Goal: Find specific page/section: Find specific page/section

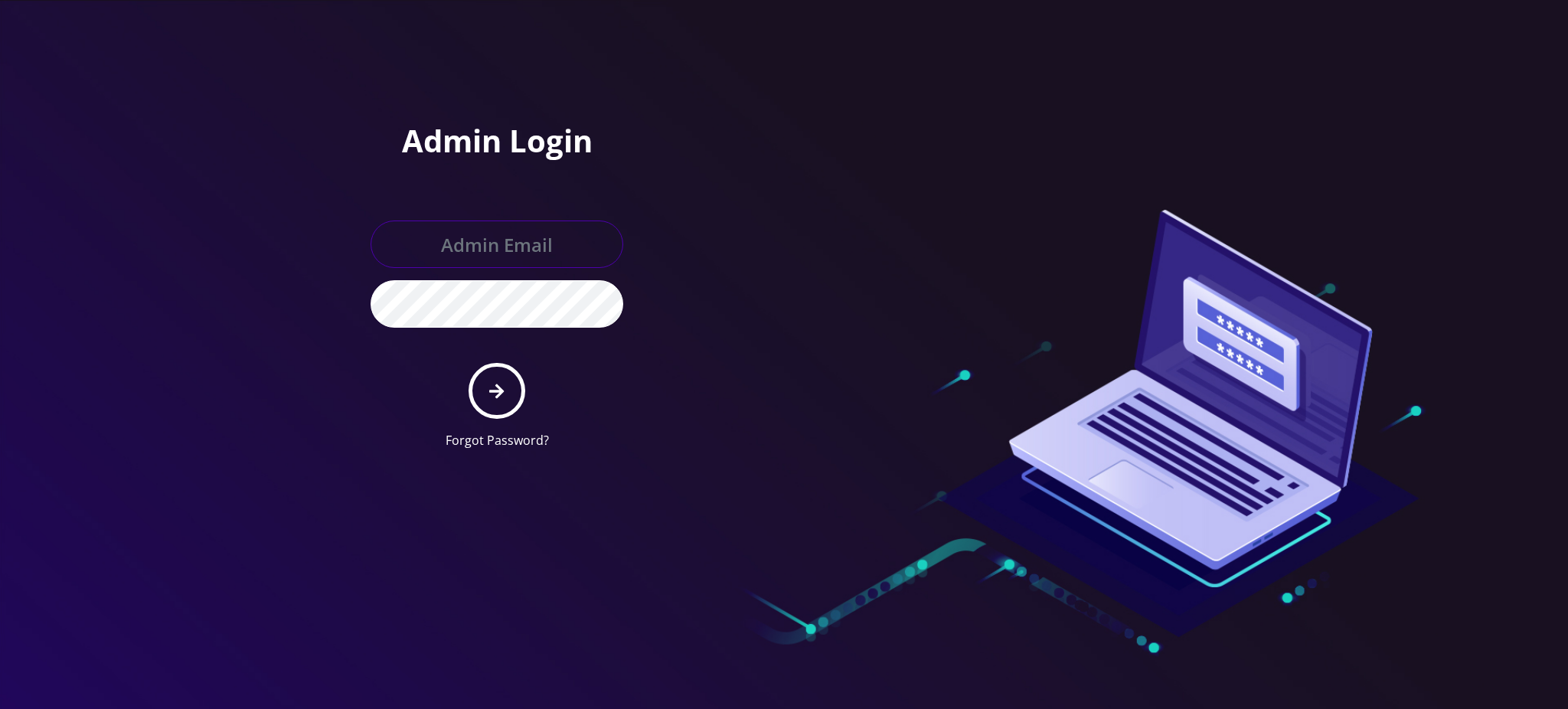
type input "rochelle@teltik.com"
click at [492, 383] on icon "submit" at bounding box center [496, 392] width 15 height 17
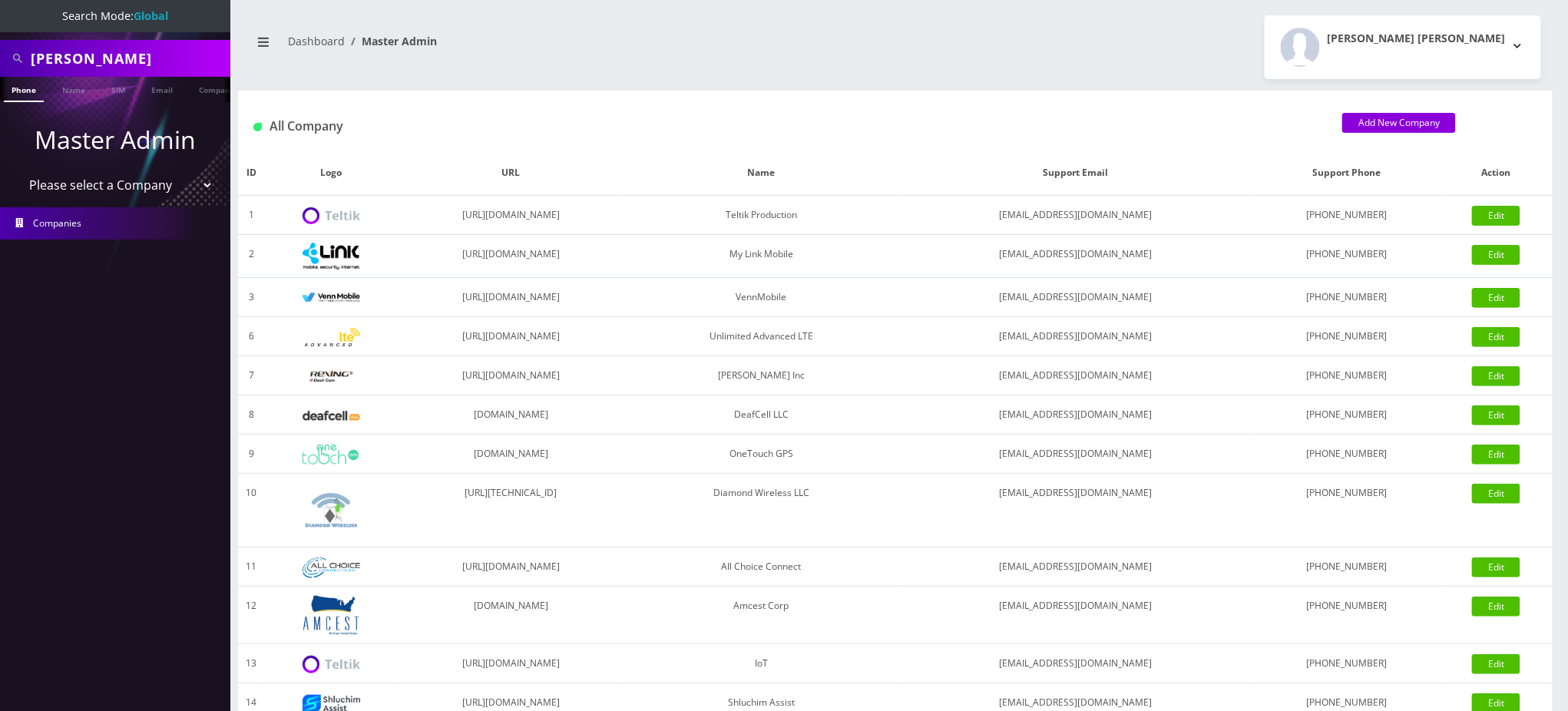
drag, startPoint x: 539, startPoint y: 67, endPoint x: 326, endPoint y: 24, distance: 217.3
click at [539, 67] on nav "Dashboard Master Admin" at bounding box center [566, 47] width 634 height 44
drag, startPoint x: 95, startPoint y: 55, endPoint x: 0, endPoint y: -28, distance: 126.2
click at [0, 0] on html "Search Mode: Global ziemer Phone Name SIM Email Company Customer Master Admin P…" at bounding box center [784, 527] width 1568 height 1054
paste input "15163167885"
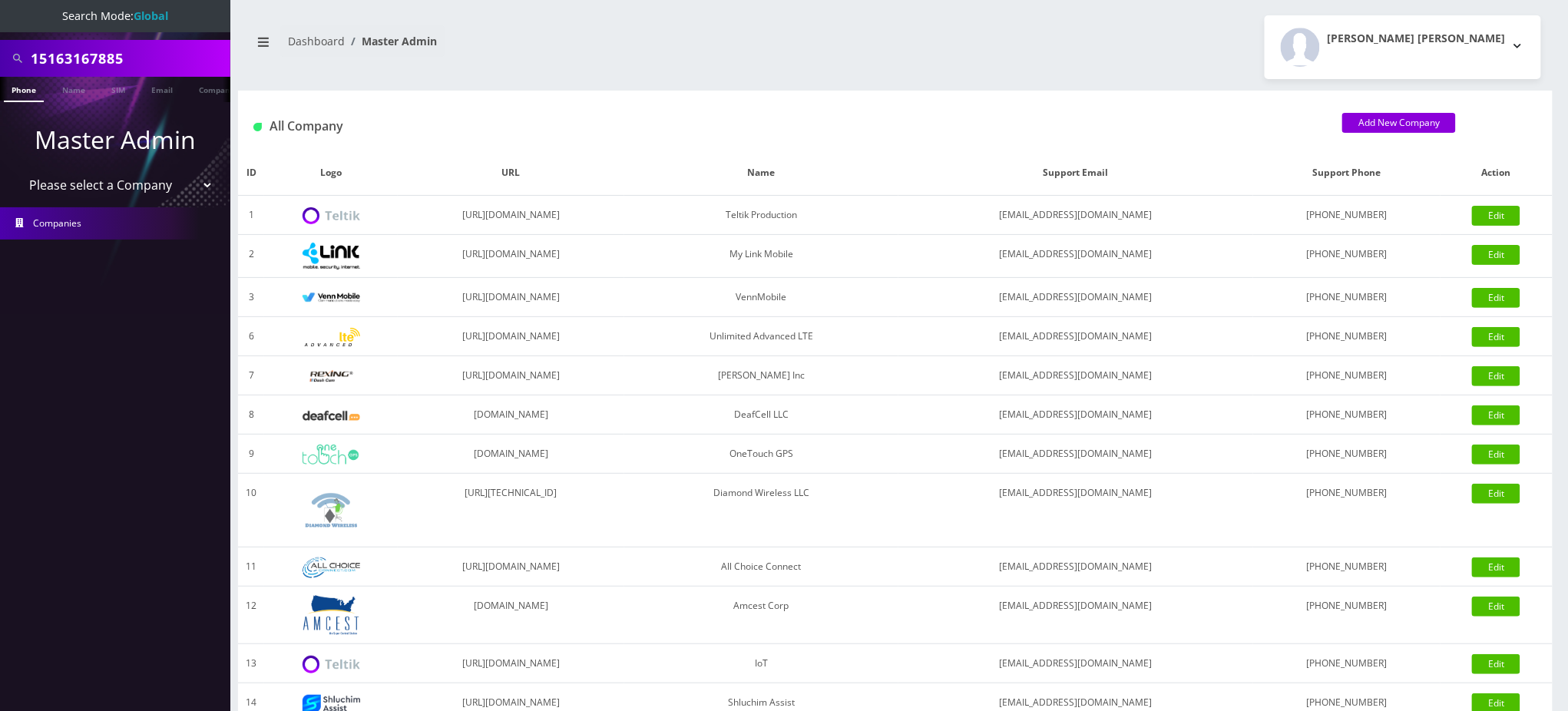
drag, startPoint x: 39, startPoint y: 56, endPoint x: 0, endPoint y: 58, distance: 39.1
click at [0, 58] on div "15163167885" at bounding box center [115, 58] width 230 height 37
type input "5163167885"
click at [21, 83] on link "Phone" at bounding box center [23, 89] width 40 height 25
click at [20, 89] on link "Phone" at bounding box center [23, 89] width 40 height 25
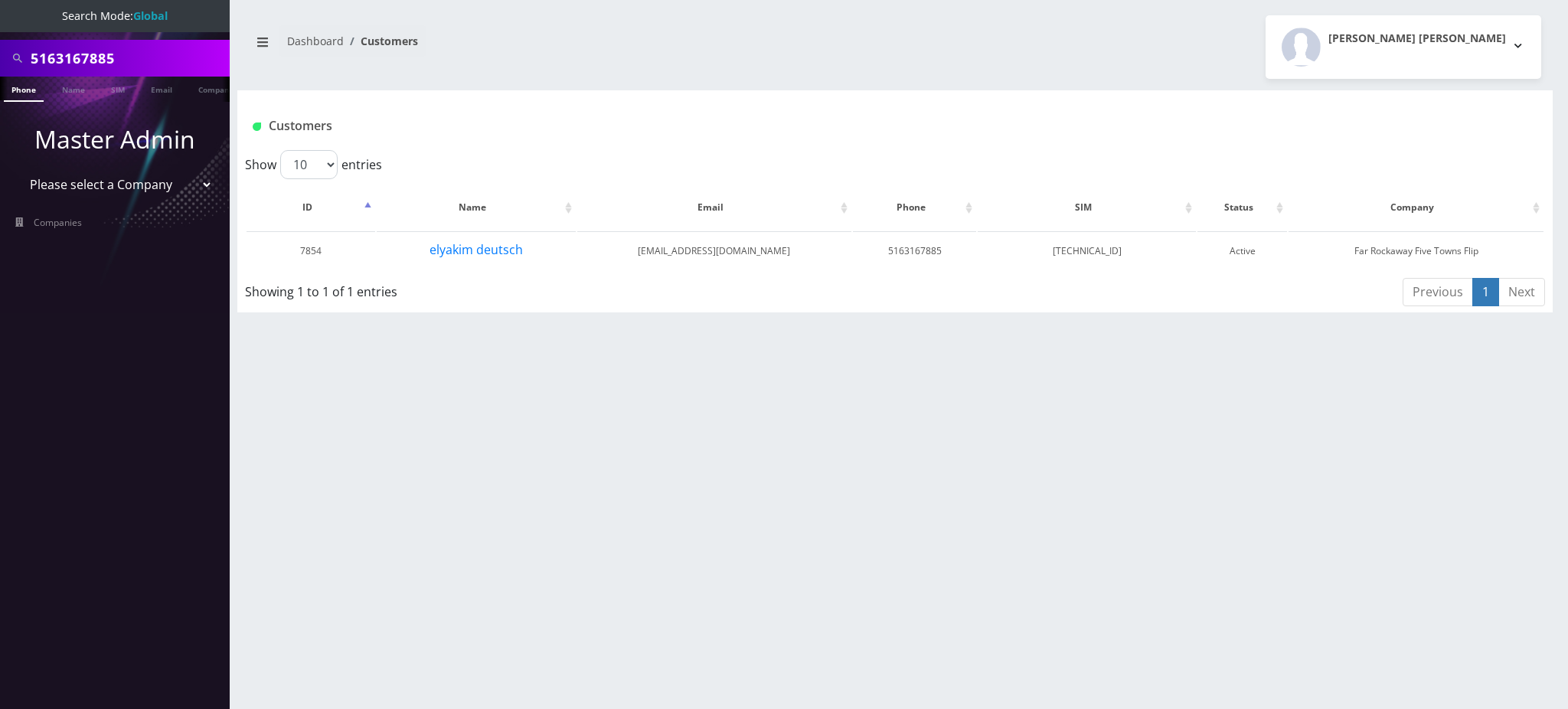
click at [630, 126] on h1 "Customers" at bounding box center [786, 126] width 1067 height 15
click at [645, 120] on h1 "Customers" at bounding box center [786, 126] width 1067 height 15
click at [436, 102] on div "Customers" at bounding box center [894, 120] width 1315 height 60
click at [503, 254] on button "elyakim deutsch" at bounding box center [476, 249] width 95 height 20
click at [1352, 425] on div "5163167885 Phone Name SIM Email Company Customer Dashboard Customers [PERSON_NA…" at bounding box center [894, 354] width 1346 height 709
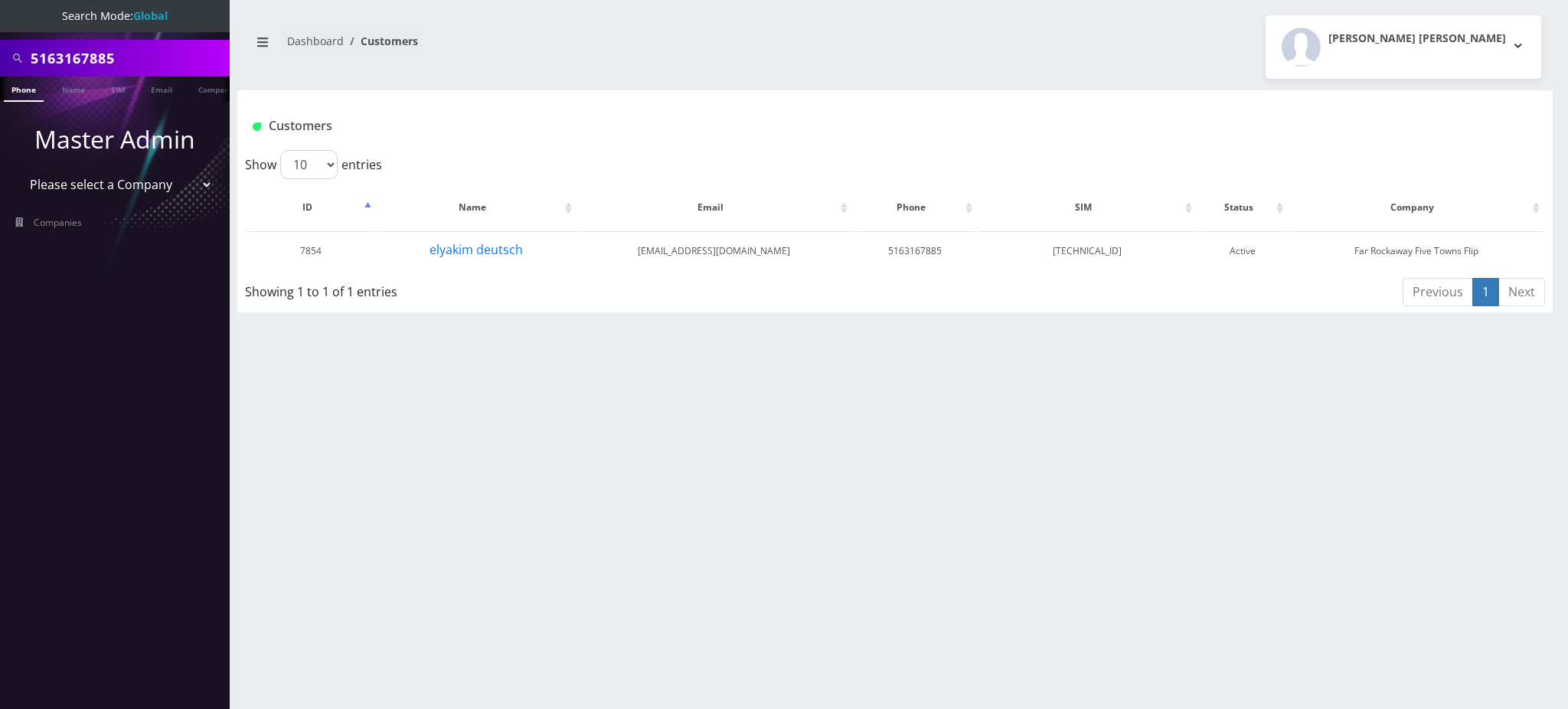
drag, startPoint x: 737, startPoint y: 536, endPoint x: 715, endPoint y: 523, distance: 25.6
click at [731, 532] on div "5163167885 Phone Name SIM Email Company Customer Dashboard Customers [PERSON_NA…" at bounding box center [894, 354] width 1346 height 709
click at [478, 252] on button "elyakim deutsch" at bounding box center [476, 249] width 95 height 20
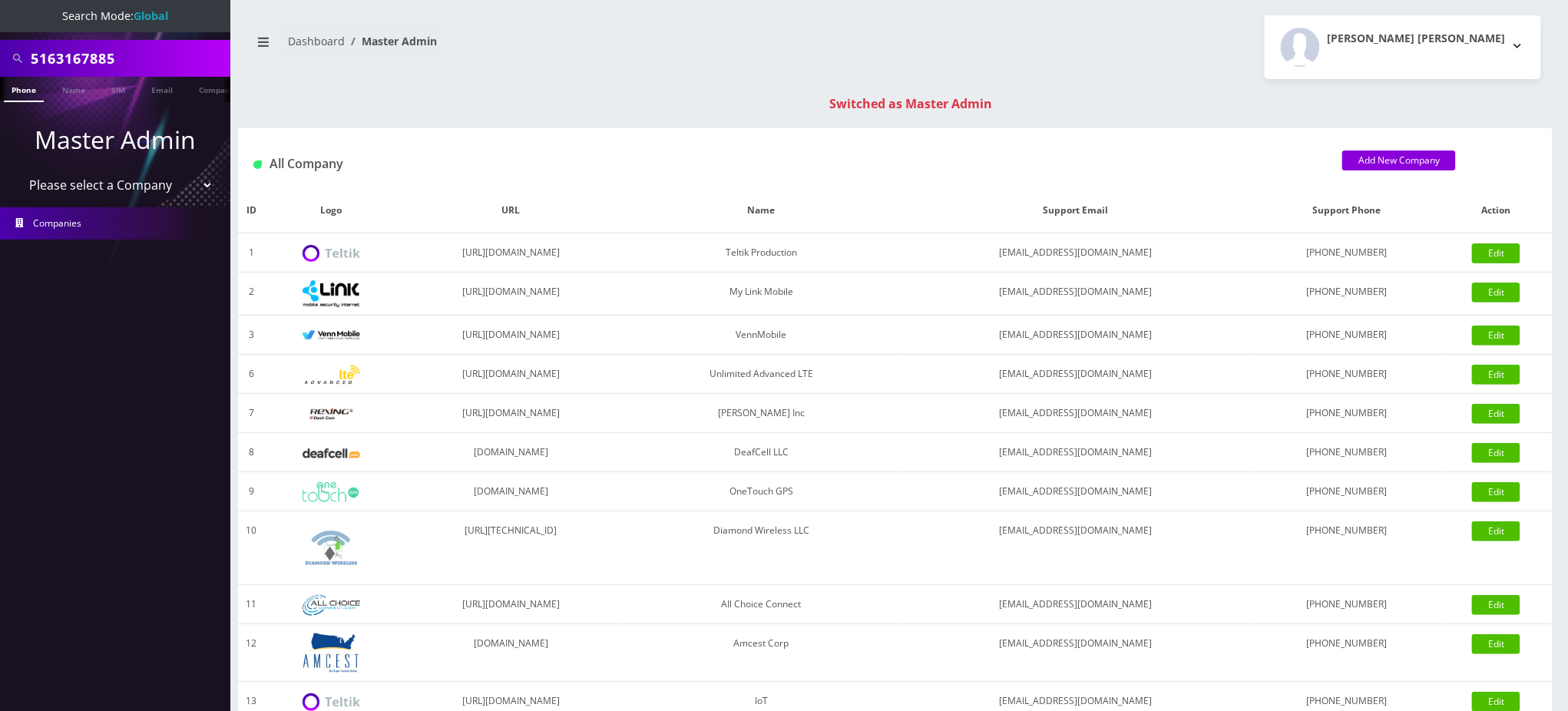
drag, startPoint x: 684, startPoint y: 109, endPoint x: 689, endPoint y: 53, distance: 56.2
click at [683, 108] on div "Switched as Master Admin" at bounding box center [911, 103] width 1315 height 18
